Goal: Information Seeking & Learning: Stay updated

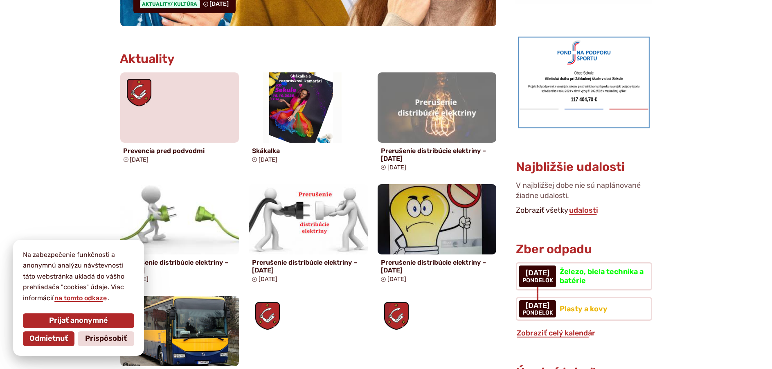
scroll to position [409, 0]
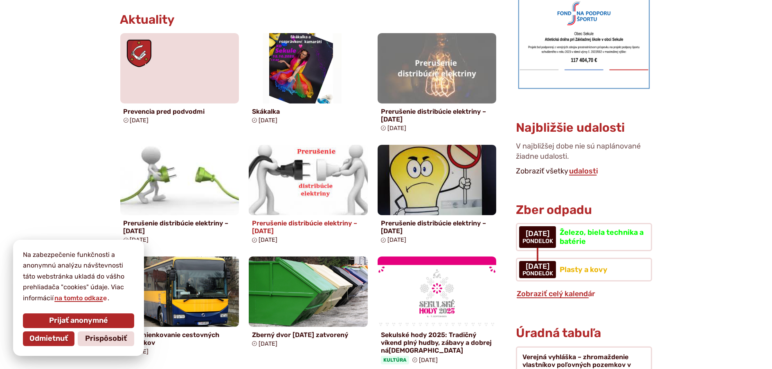
click at [293, 207] on img at bounding box center [308, 179] width 137 height 81
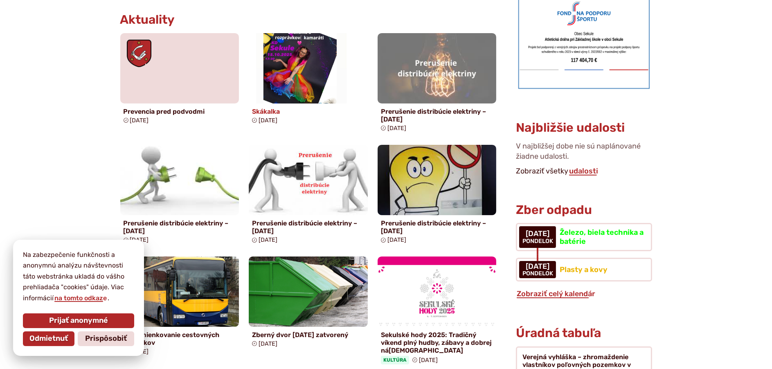
click at [279, 95] on img at bounding box center [308, 68] width 137 height 81
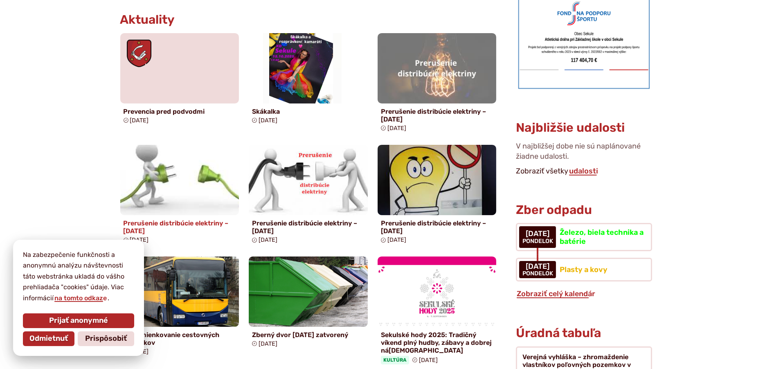
click at [182, 208] on img at bounding box center [179, 179] width 137 height 81
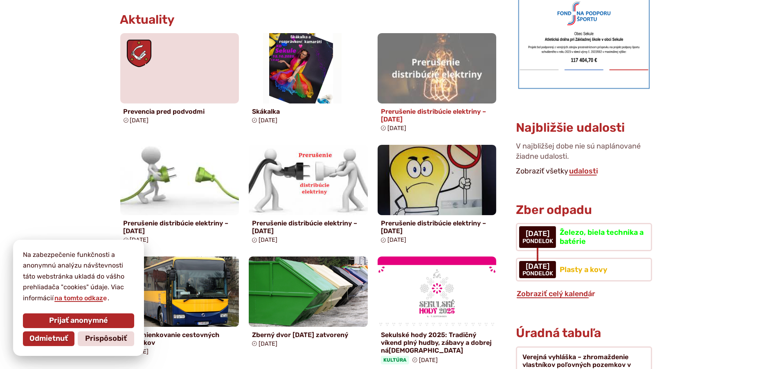
click at [400, 115] on h4 "Prerušenie distribúcie elektriny – 17.10.2025" at bounding box center [437, 116] width 112 height 16
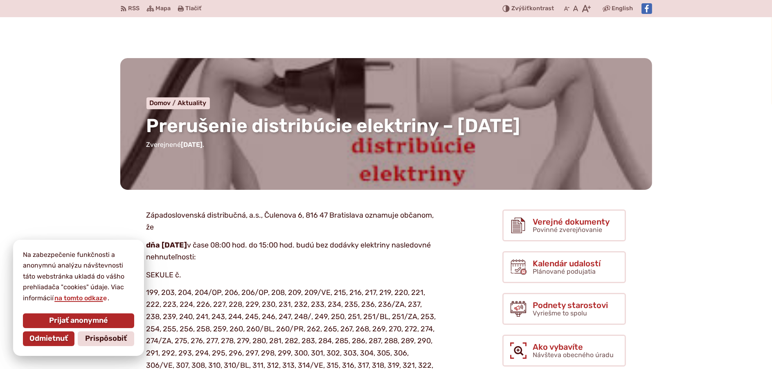
scroll to position [204, 0]
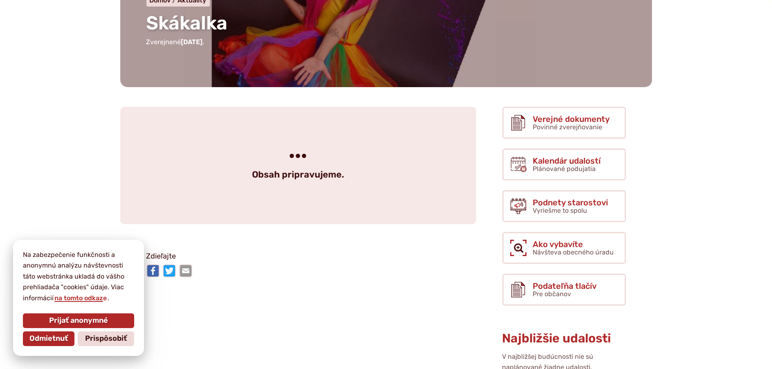
scroll to position [164, 0]
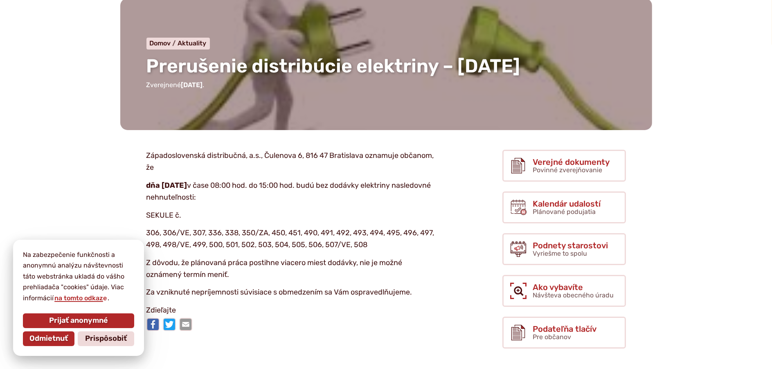
scroll to position [123, 0]
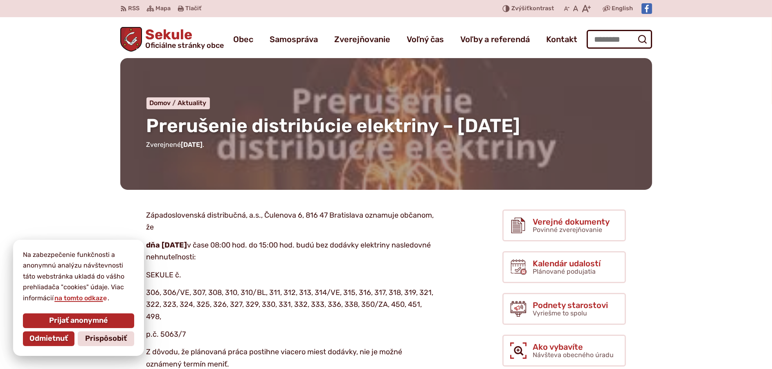
click at [280, 261] on p "dňa 17.10.2025 v čase 08:00 hod. do 15:00 hod. budú bez dodávky elektriny nasle…" at bounding box center [291, 251] width 290 height 24
click at [102, 321] on span "Prijať anonymné" at bounding box center [78, 320] width 59 height 9
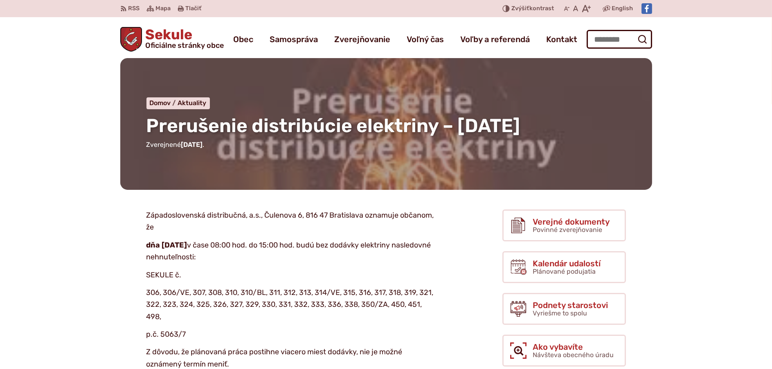
click at [162, 42] on span "Oficiálne stránky obce" at bounding box center [184, 45] width 79 height 7
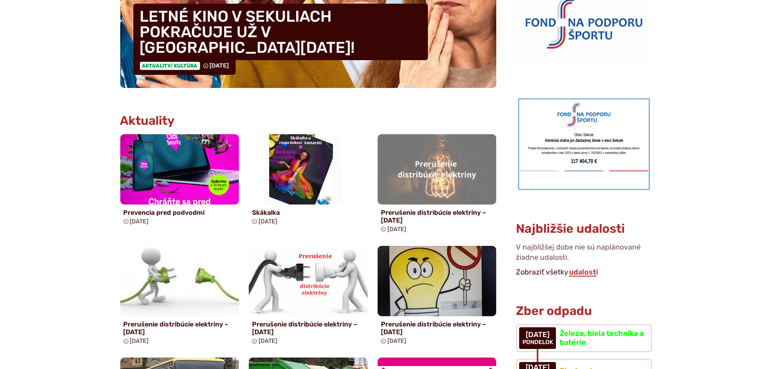
scroll to position [327, 0]
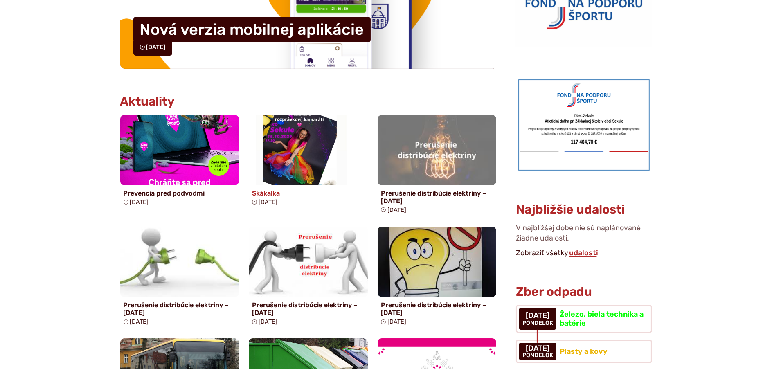
click at [270, 202] on span "[DATE]" at bounding box center [267, 202] width 19 height 7
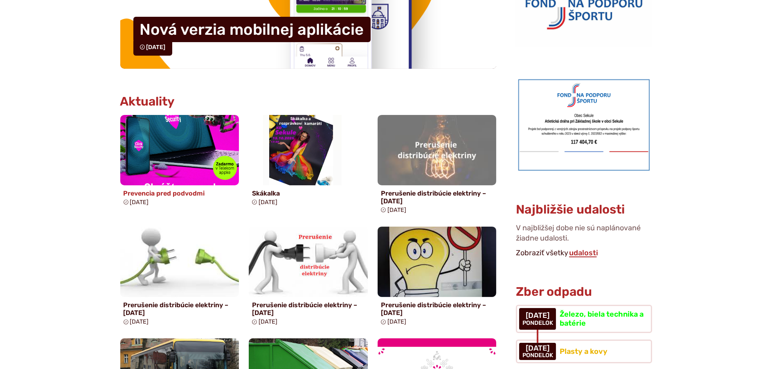
click at [162, 144] on img at bounding box center [179, 150] width 137 height 81
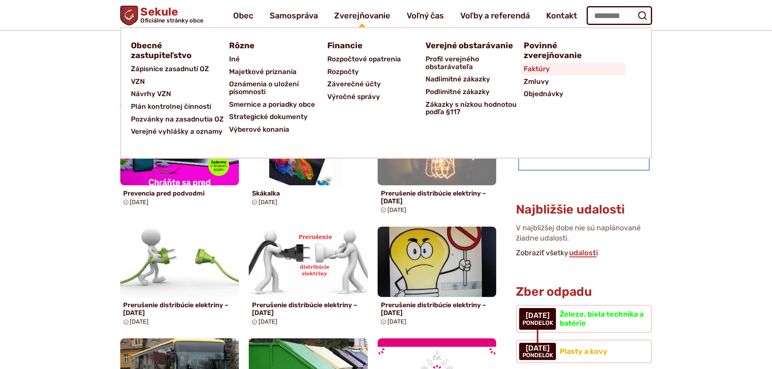
click at [526, 68] on span "Faktúry" at bounding box center [537, 69] width 26 height 13
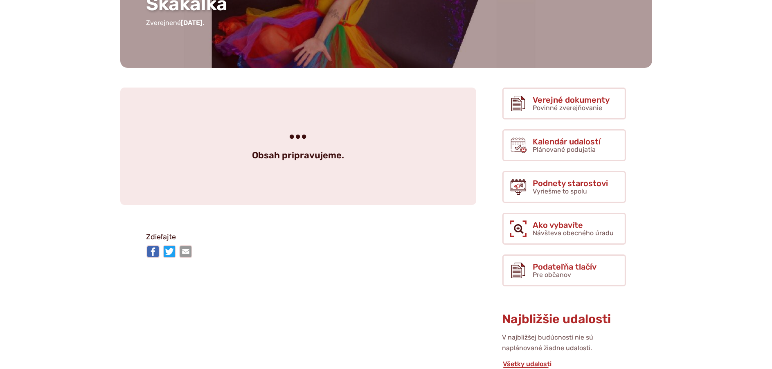
scroll to position [123, 0]
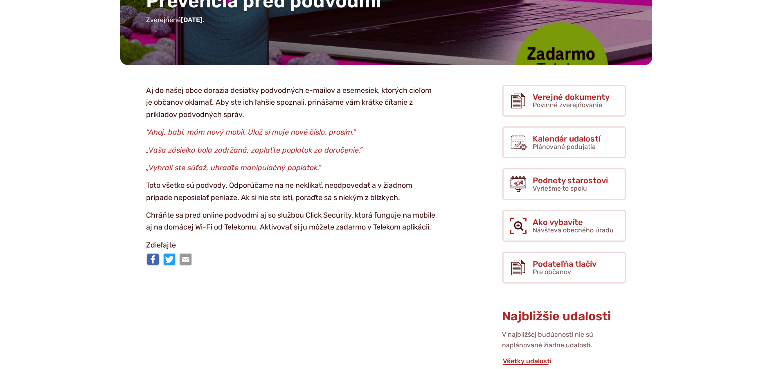
scroll to position [204, 0]
